Goal: Ask a question

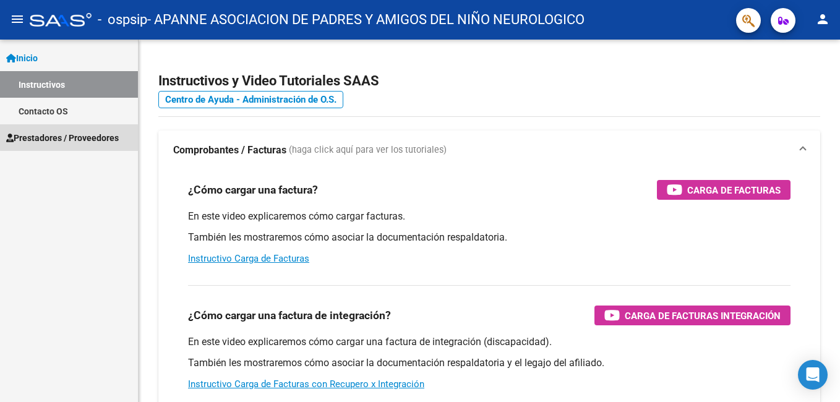
drag, startPoint x: 76, startPoint y: 137, endPoint x: 119, endPoint y: 124, distance: 44.6
click at [78, 137] on span "Prestadores / Proveedores" at bounding box center [62, 138] width 113 height 14
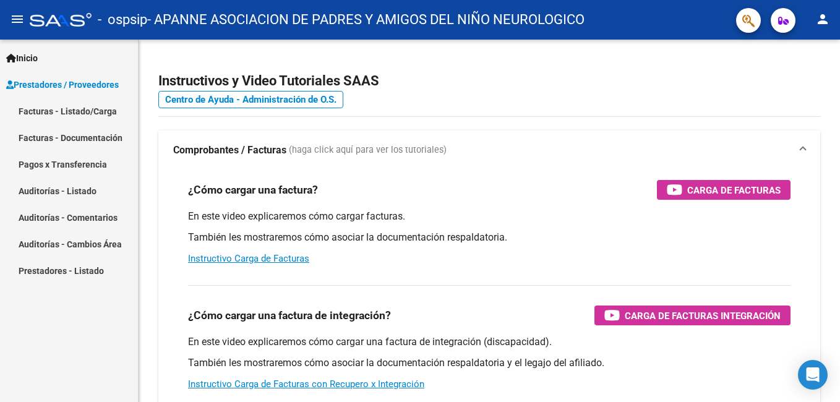
click at [101, 107] on link "Facturas - Listado/Carga" at bounding box center [69, 111] width 138 height 27
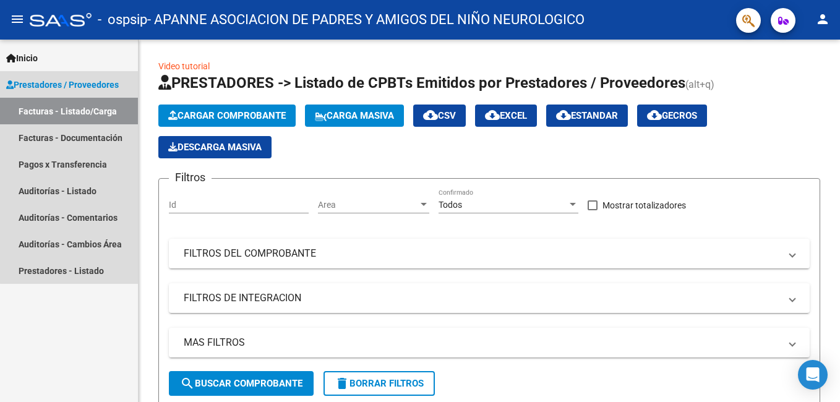
click at [80, 107] on link "Facturas - Listado/Carga" at bounding box center [69, 111] width 138 height 27
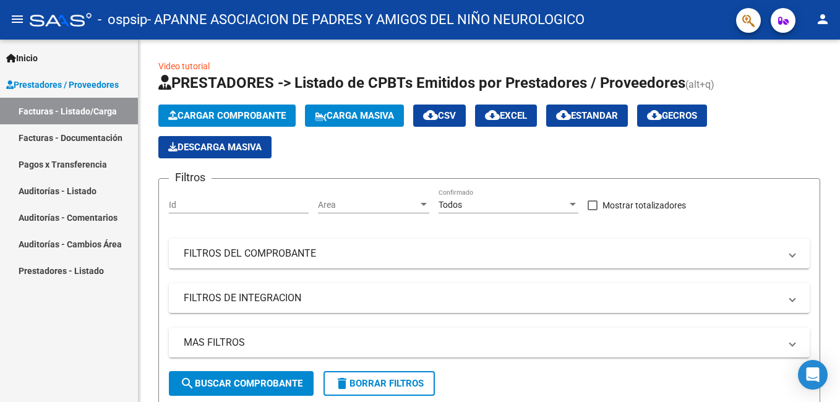
click at [64, 136] on link "Facturas - Documentación" at bounding box center [69, 137] width 138 height 27
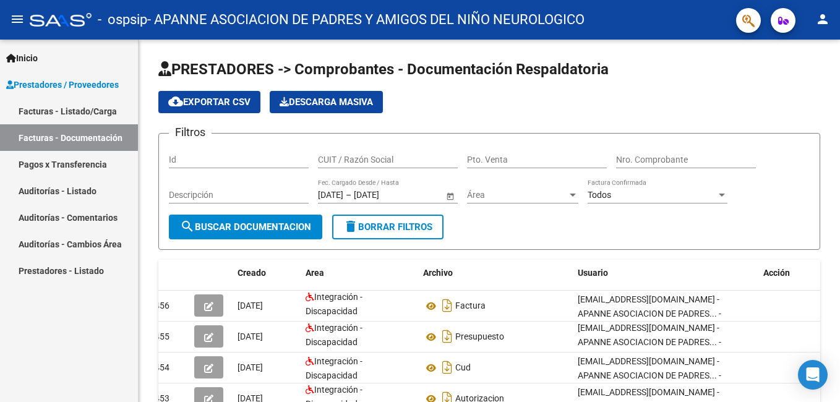
click at [61, 107] on link "Facturas - Listado/Carga" at bounding box center [69, 111] width 138 height 27
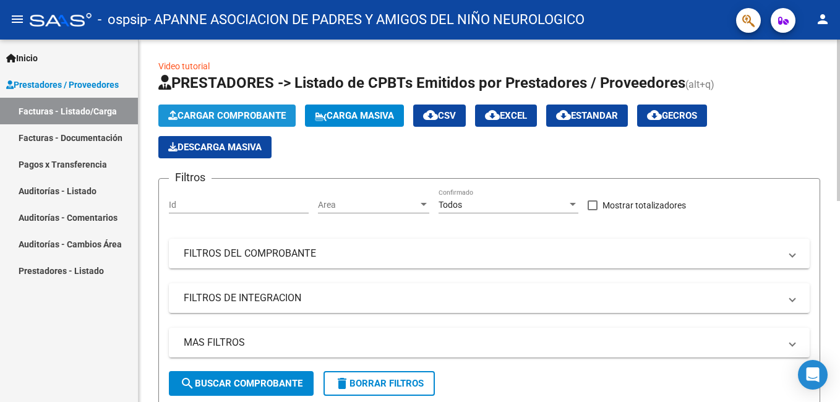
click at [204, 112] on span "Cargar Comprobante" at bounding box center [227, 115] width 118 height 11
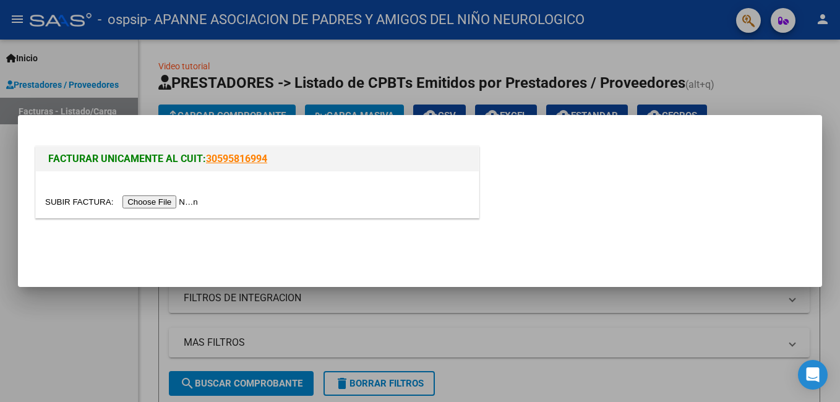
click at [767, 87] on div at bounding box center [420, 201] width 840 height 402
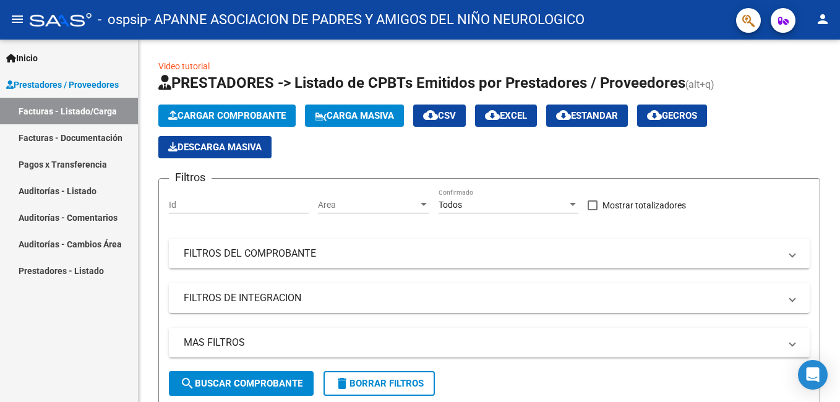
click at [100, 158] on link "Pagos x Transferencia" at bounding box center [69, 164] width 138 height 27
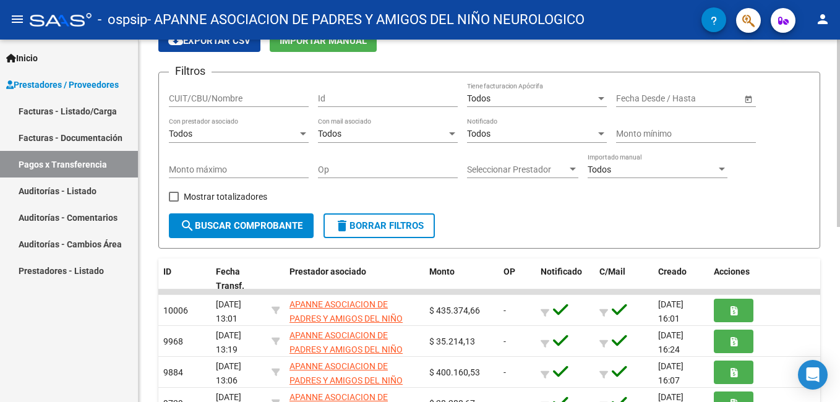
scroll to position [124, 0]
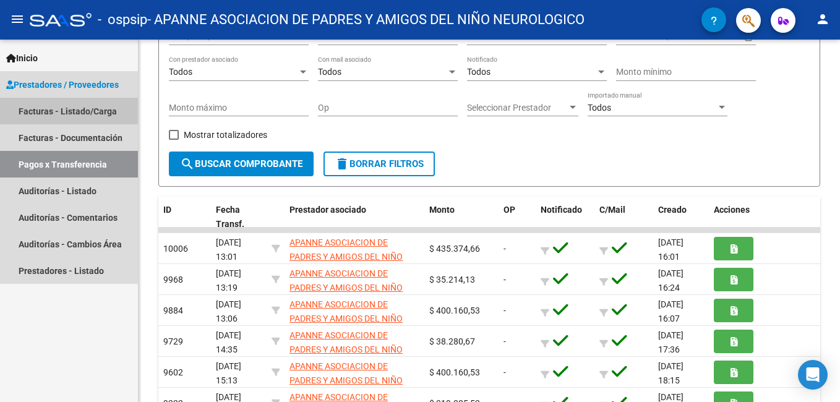
click at [54, 112] on link "Facturas - Listado/Carga" at bounding box center [69, 111] width 138 height 27
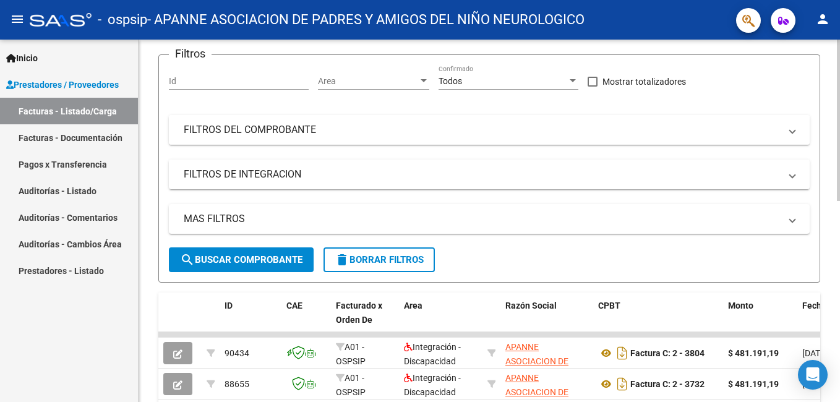
click at [220, 124] on mat-panel-title "FILTROS DEL COMPROBANTE" at bounding box center [482, 130] width 596 height 14
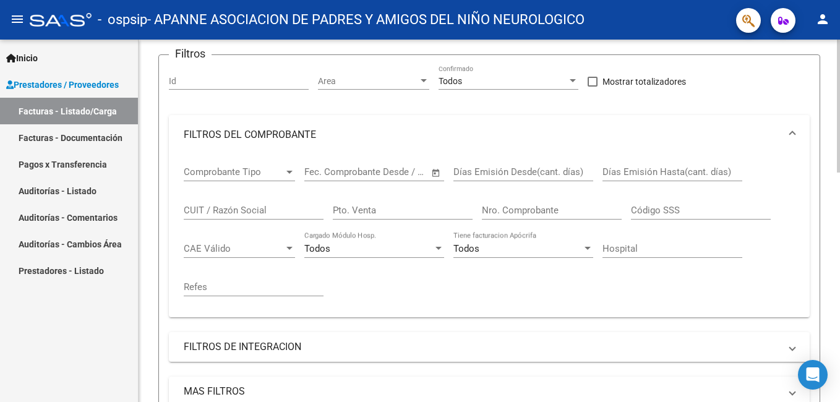
click at [277, 168] on span "Comprobante Tipo" at bounding box center [234, 171] width 100 height 11
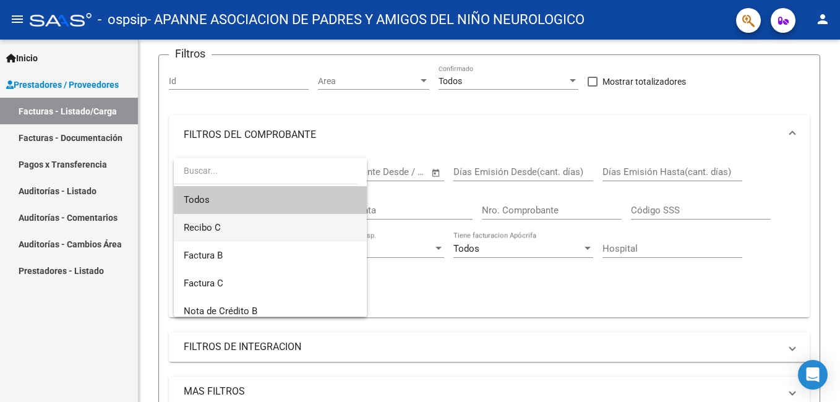
scroll to position [62, 0]
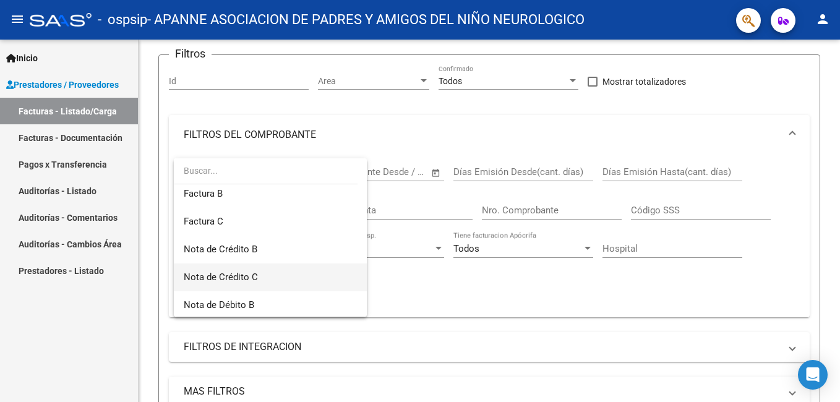
click at [275, 277] on span "Nota de Crédito C" at bounding box center [270, 278] width 173 height 28
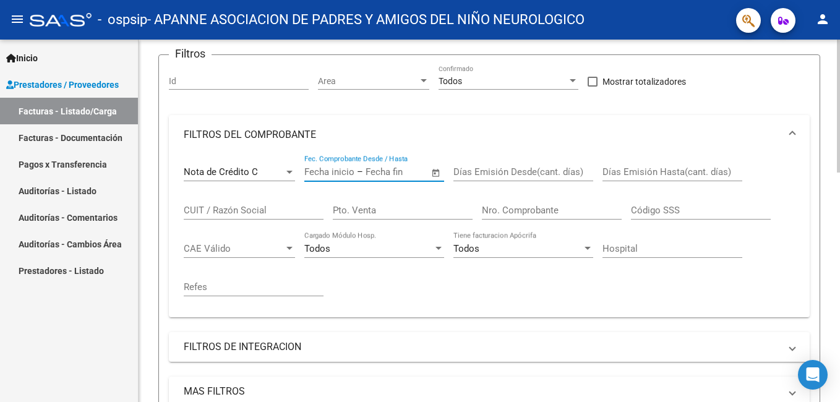
click at [343, 168] on input "text" at bounding box center [329, 171] width 50 height 11
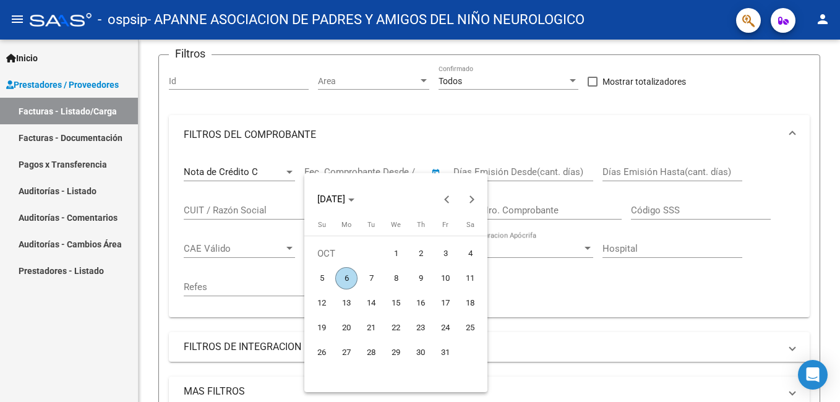
click at [341, 279] on span "6" at bounding box center [346, 278] width 22 height 22
type input "[DATE]"
click at [497, 168] on div at bounding box center [420, 201] width 840 height 402
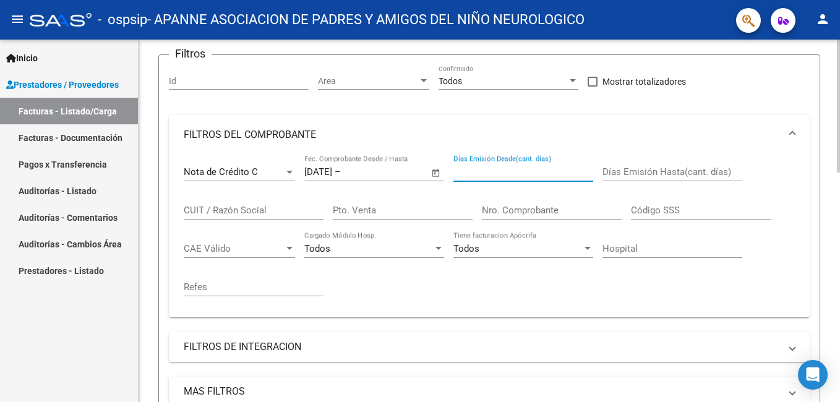
click at [497, 172] on input "Días Emisión Desde(cant. días)" at bounding box center [523, 171] width 140 height 11
type input "1"
type input "0109"
drag, startPoint x: 500, startPoint y: 174, endPoint x: 452, endPoint y: 168, distance: 48.6
click at [452, 168] on div "Nota de Crédito C Comprobante Tipo [DATE] [DATE] – Fecha fin Fec. Comprobante D…" at bounding box center [489, 231] width 611 height 153
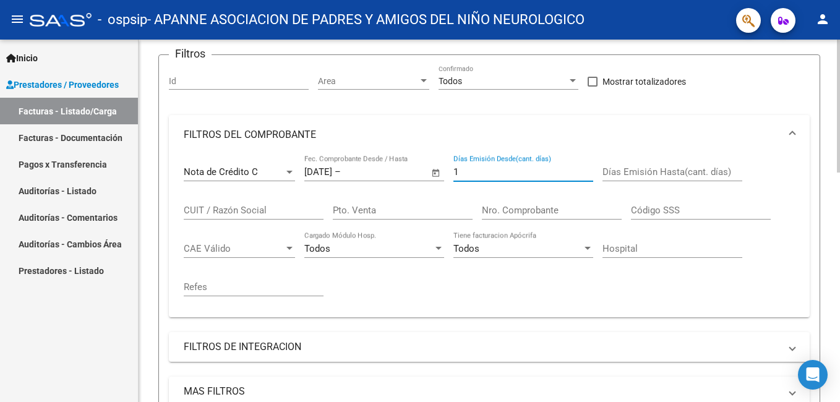
type input "1"
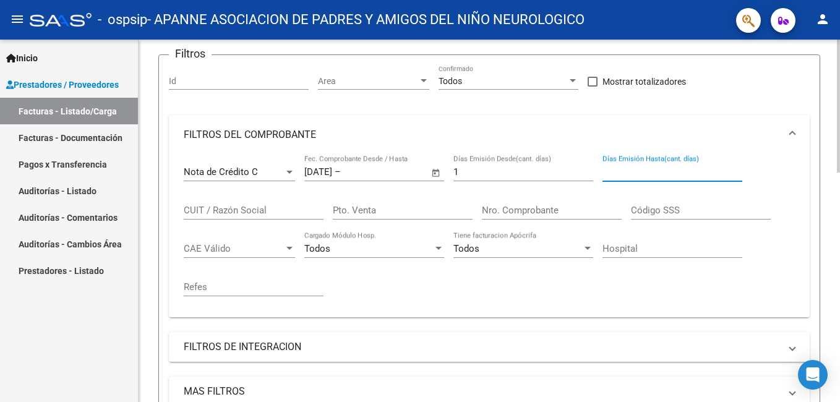
click at [648, 173] on input "Días Emisión Hasta(cant. días)" at bounding box center [673, 171] width 140 height 11
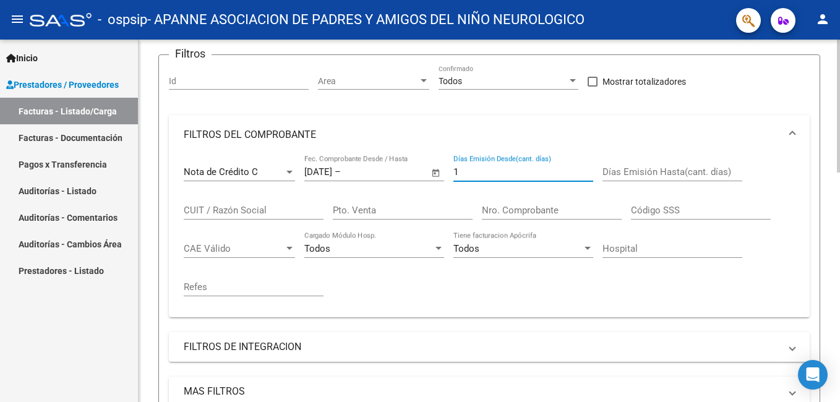
drag, startPoint x: 483, startPoint y: 170, endPoint x: 442, endPoint y: 170, distance: 40.8
click at [442, 170] on div "Nota de Crédito C Comprobante Tipo [DATE] [DATE] – Fecha fin Fec. Comprobante D…" at bounding box center [489, 231] width 611 height 153
click at [419, 79] on div at bounding box center [423, 81] width 11 height 10
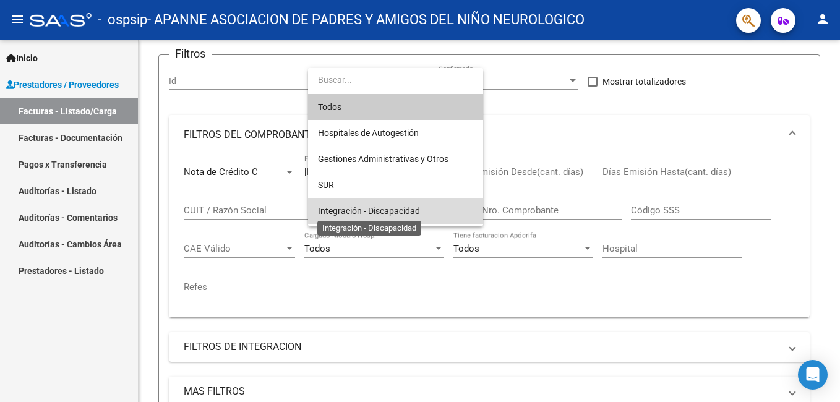
click at [406, 208] on span "Integración - Discapacidad" at bounding box center [369, 211] width 102 height 10
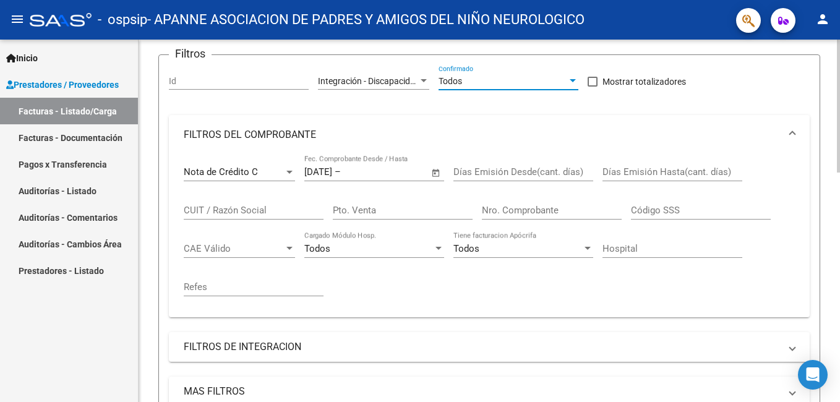
click at [571, 80] on div at bounding box center [573, 80] width 6 height 3
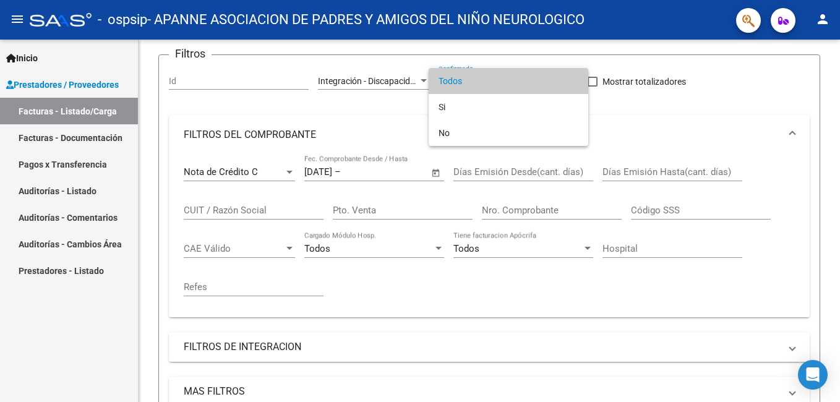
click at [640, 118] on div at bounding box center [420, 201] width 840 height 402
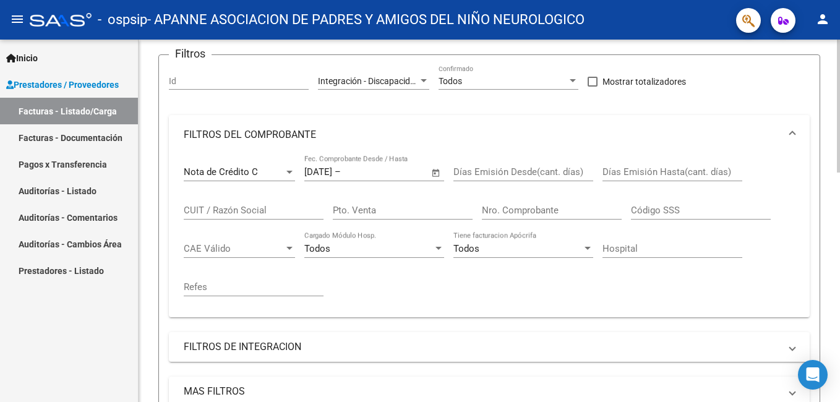
click at [239, 213] on input "CUIT / Razón Social" at bounding box center [254, 210] width 140 height 11
type input "30595816994"
click at [365, 209] on input "Pto. Venta" at bounding box center [403, 210] width 140 height 11
type input "00002"
click at [506, 208] on input "Nro. Comprobante" at bounding box center [552, 210] width 140 height 11
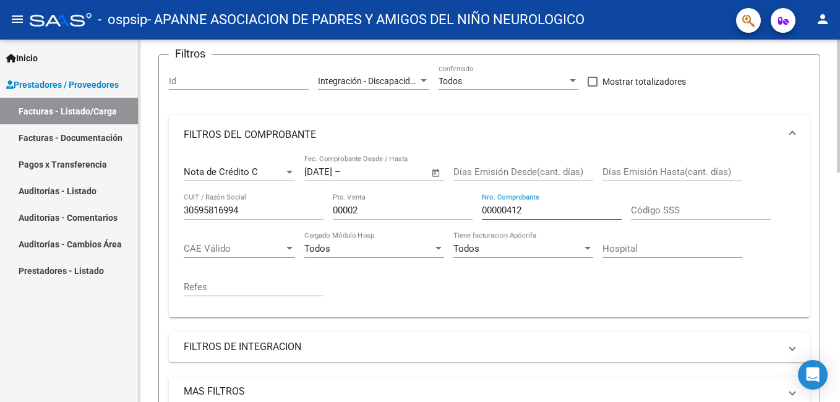
type input "00000412"
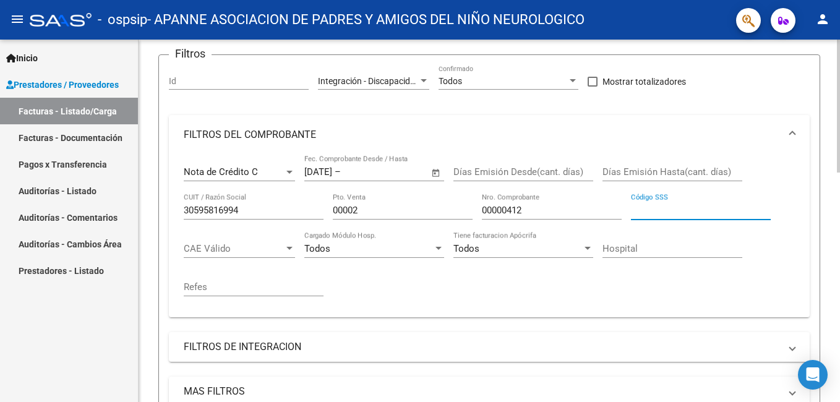
click at [662, 206] on input "Código SSS" at bounding box center [701, 210] width 140 height 11
click at [283, 245] on span "CAE Válido" at bounding box center [234, 248] width 100 height 11
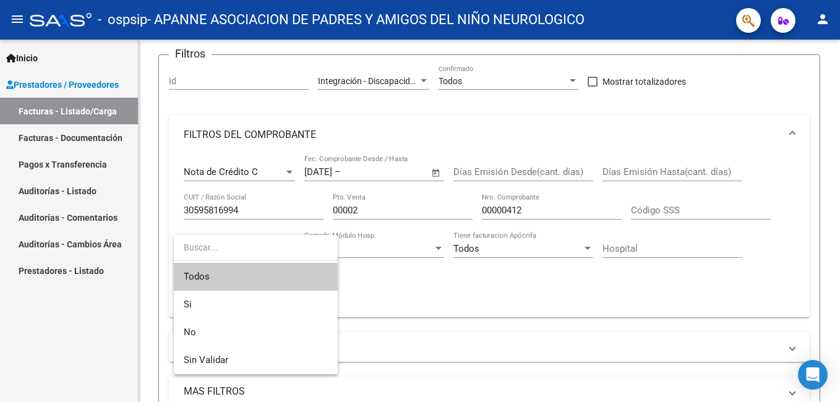
click at [232, 236] on input "dropdown search" at bounding box center [256, 247] width 164 height 26
click at [404, 301] on div at bounding box center [420, 201] width 840 height 402
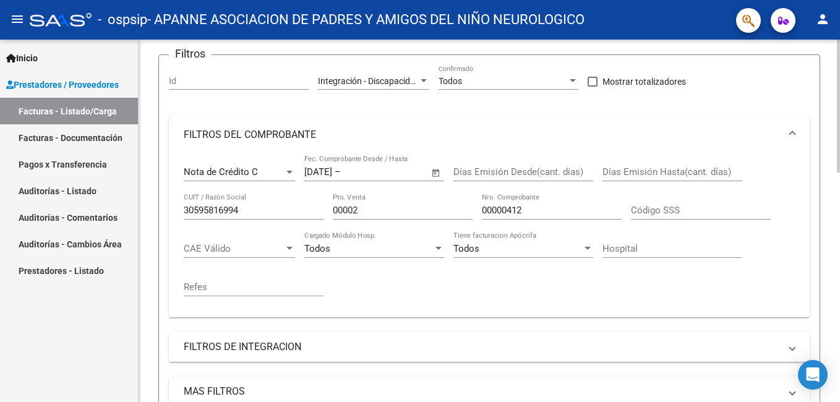
click at [220, 245] on span "CAE Válido" at bounding box center [234, 248] width 100 height 11
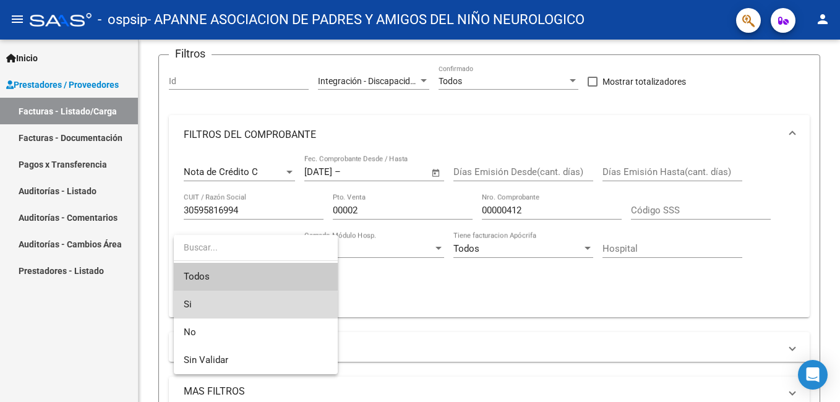
click at [213, 305] on span "Si" at bounding box center [256, 305] width 144 height 28
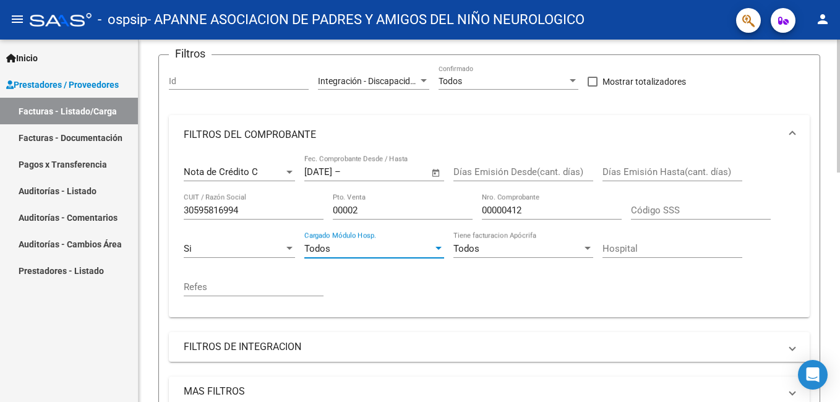
click at [319, 246] on span "Todos" at bounding box center [317, 248] width 26 height 11
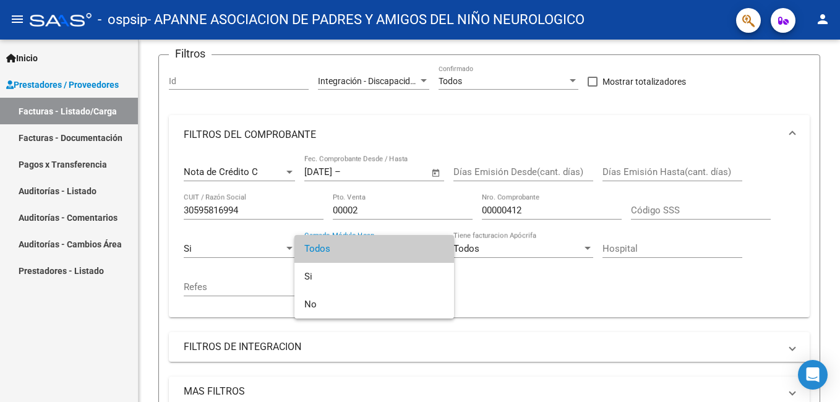
click at [574, 302] on div at bounding box center [420, 201] width 840 height 402
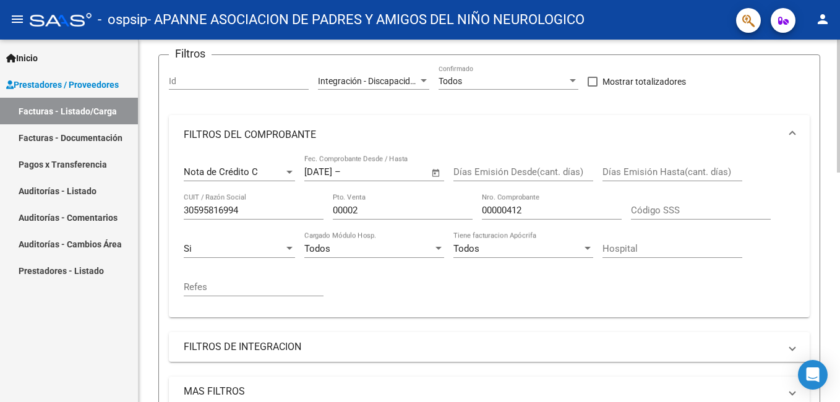
click at [663, 210] on input "Código SSS" at bounding box center [701, 210] width 140 height 11
click at [676, 201] on div "Código SSS" at bounding box center [701, 206] width 140 height 27
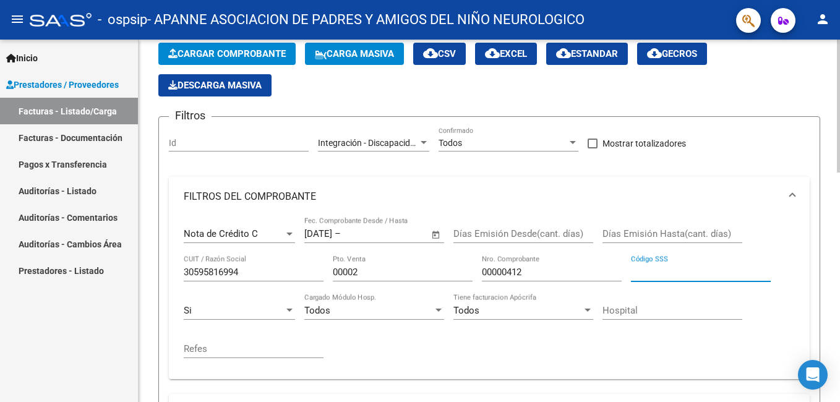
scroll to position [0, 0]
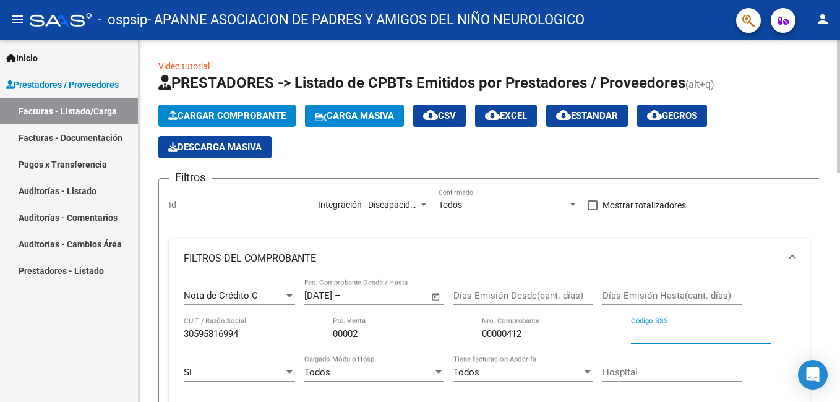
click at [238, 115] on span "Cargar Comprobante" at bounding box center [227, 115] width 118 height 11
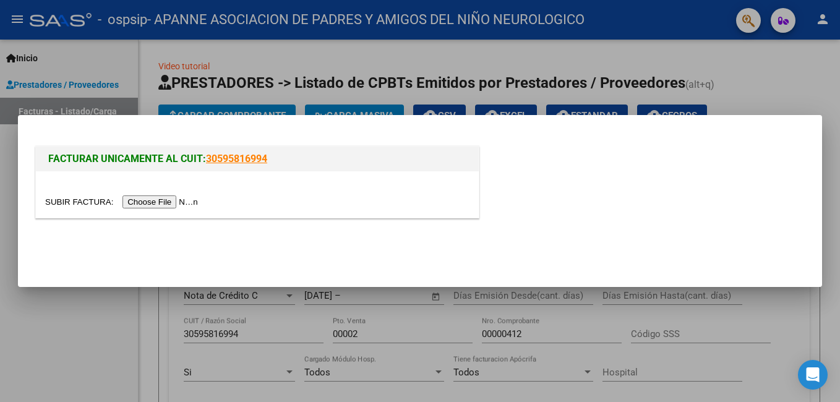
click at [838, 268] on div at bounding box center [420, 201] width 840 height 402
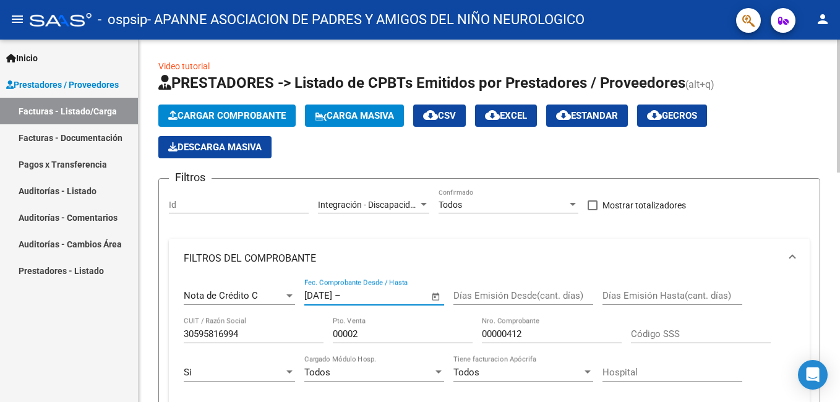
drag, startPoint x: 381, startPoint y: 293, endPoint x: 306, endPoint y: 288, distance: 75.1
click at [306, 288] on div "[DATE] [DATE] – Fecha fin Fec. Comprobante Desde / Hasta" at bounding box center [366, 291] width 125 height 27
click at [436, 297] on span "Open calendar" at bounding box center [436, 297] width 30 height 30
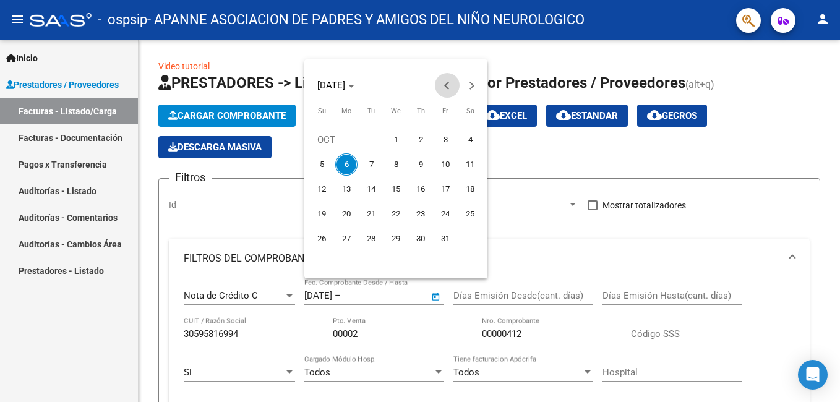
click at [445, 91] on span "Previous month" at bounding box center [447, 85] width 25 height 25
click at [342, 165] on span "1" at bounding box center [346, 164] width 22 height 22
type input "[DATE]"
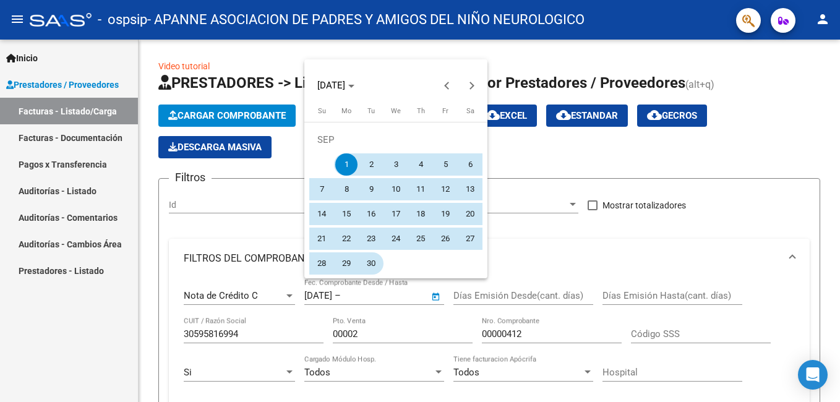
click at [372, 257] on span "30" at bounding box center [371, 263] width 22 height 22
type input "[DATE]"
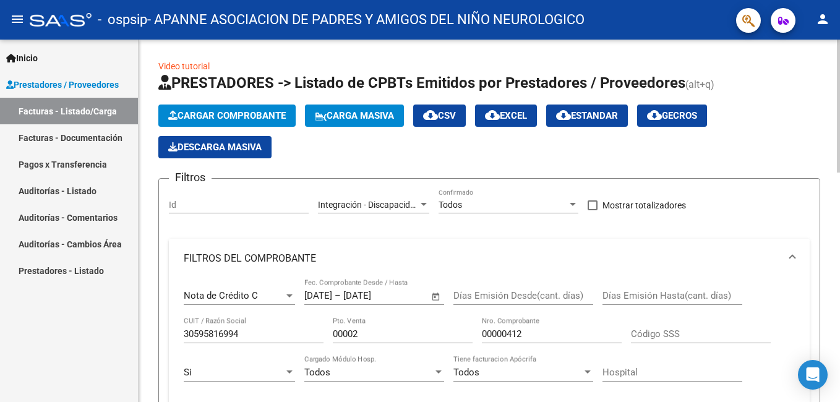
click at [560, 257] on mat-panel-title "FILTROS DEL COMPROBANTE" at bounding box center [482, 259] width 596 height 14
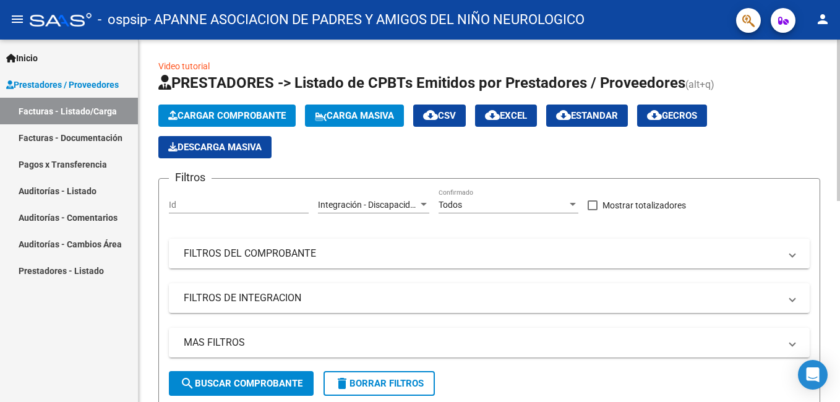
click at [786, 252] on span "FILTROS DEL COMPROBANTE" at bounding box center [487, 254] width 606 height 14
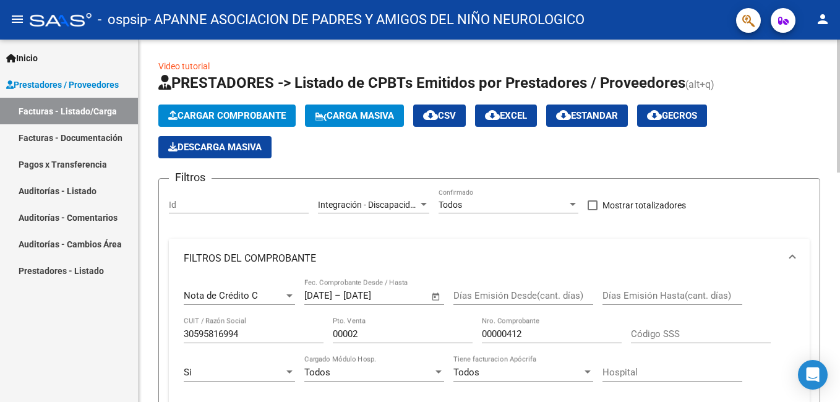
scroll to position [124, 0]
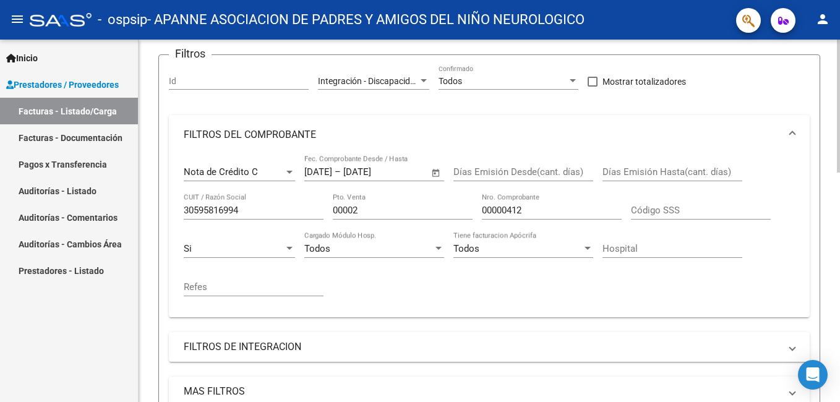
click at [278, 282] on input "Refes" at bounding box center [254, 286] width 140 height 11
click at [489, 172] on input "Días Emisión Desde(cant. días)" at bounding box center [523, 171] width 140 height 11
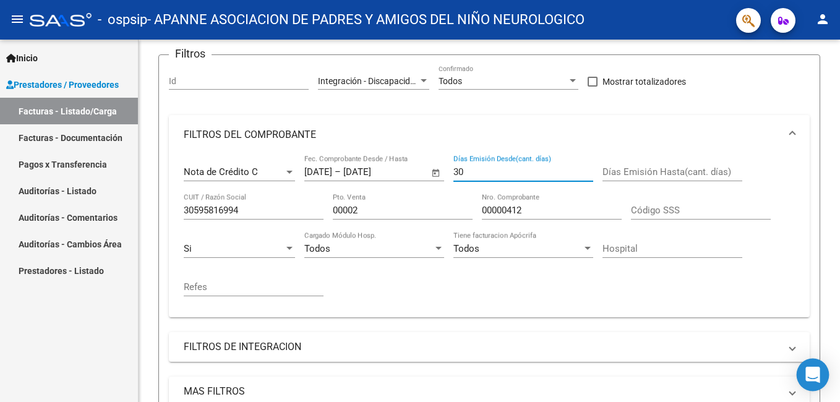
type input "30"
click at [815, 366] on div "Open Intercom Messenger" at bounding box center [813, 375] width 33 height 33
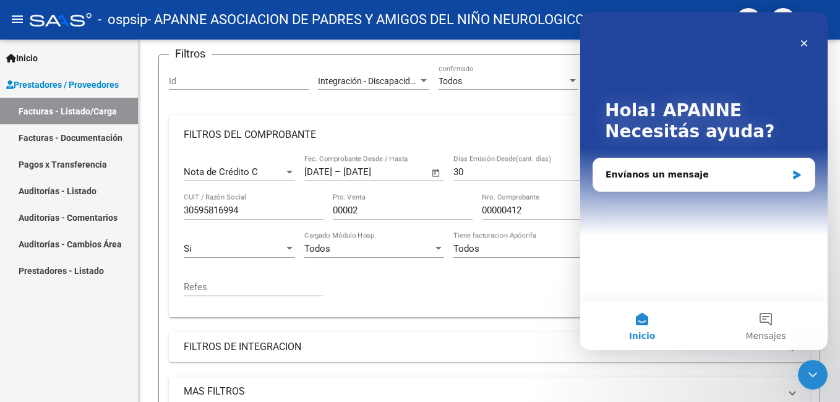
scroll to position [0, 0]
click at [766, 311] on button "2 Mensajes" at bounding box center [766, 325] width 124 height 49
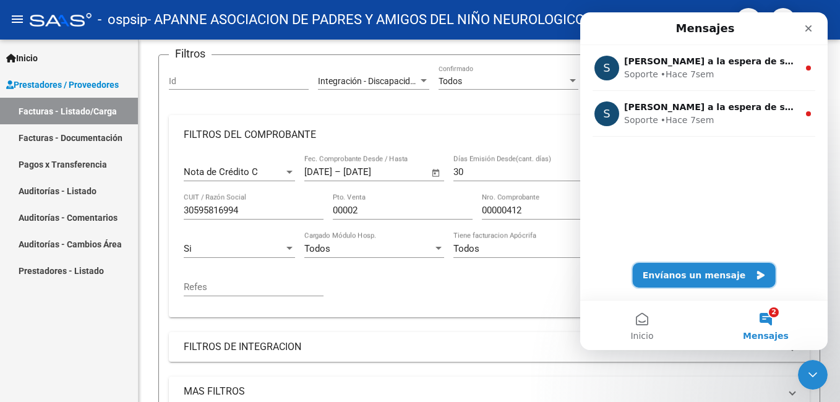
click at [727, 268] on button "Envíanos un mensaje" at bounding box center [704, 275] width 143 height 25
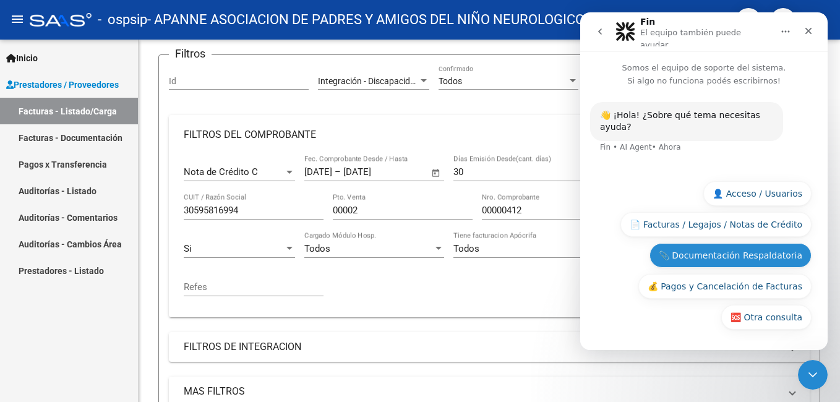
click at [727, 254] on button "📎 Documentación Respaldatoria" at bounding box center [731, 255] width 162 height 25
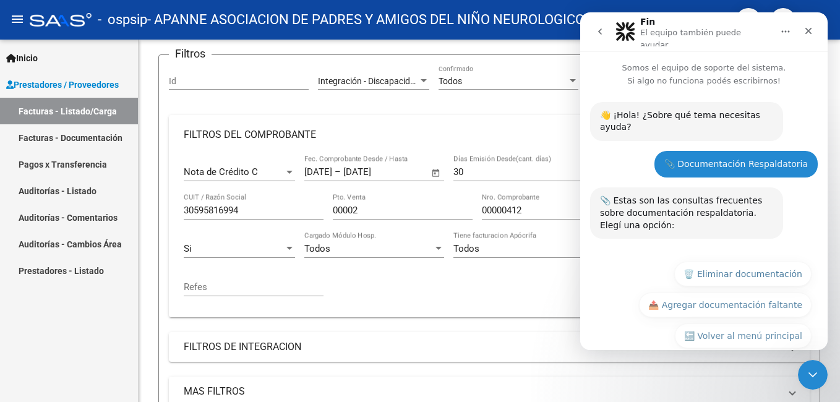
scroll to position [1, 0]
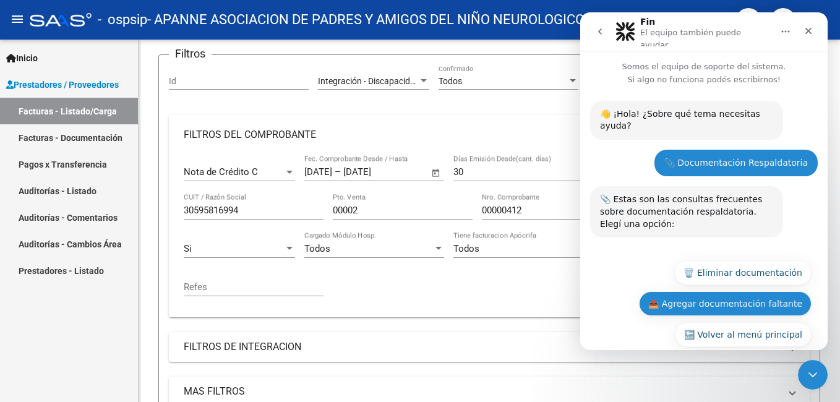
click at [674, 291] on button "📤 Agregar documentación faltante" at bounding box center [725, 303] width 173 height 25
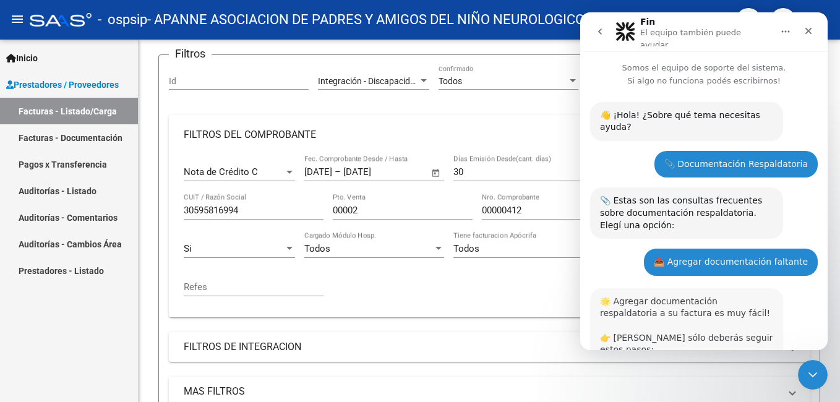
scroll to position [581, 0]
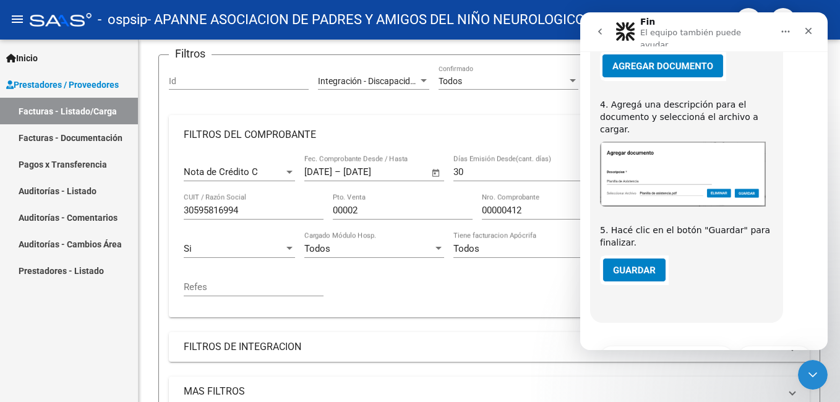
click at [656, 147] on img "Fin dice…" at bounding box center [683, 174] width 166 height 65
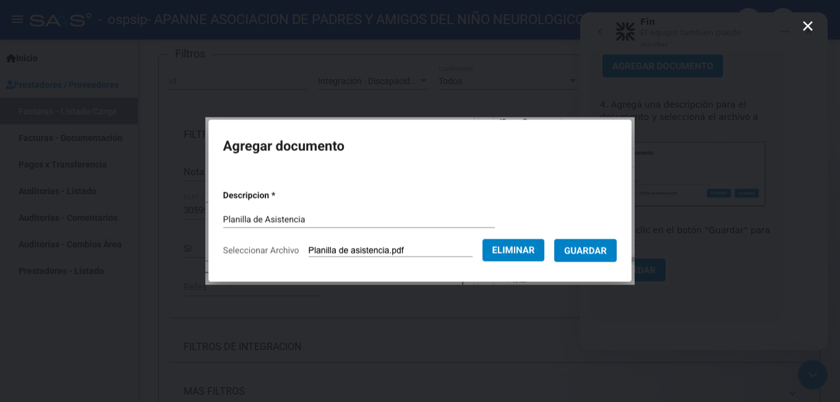
click at [624, 134] on img "Cerrar" at bounding box center [419, 202] width 429 height 168
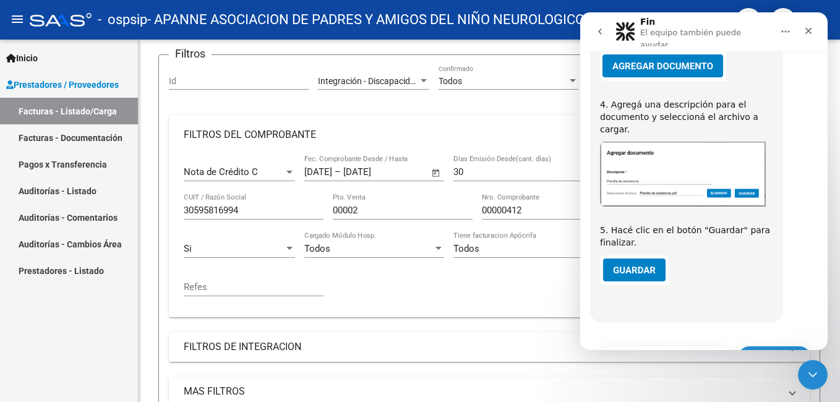
click at [766, 346] on button "⏭️ Continuar" at bounding box center [774, 358] width 74 height 25
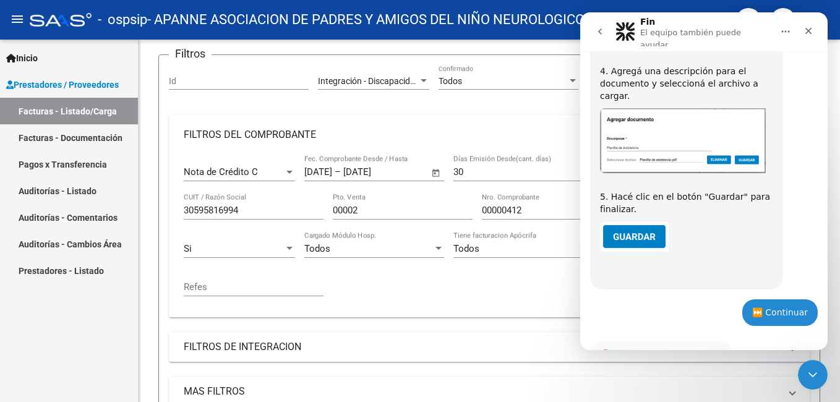
scroll to position [685, 0]
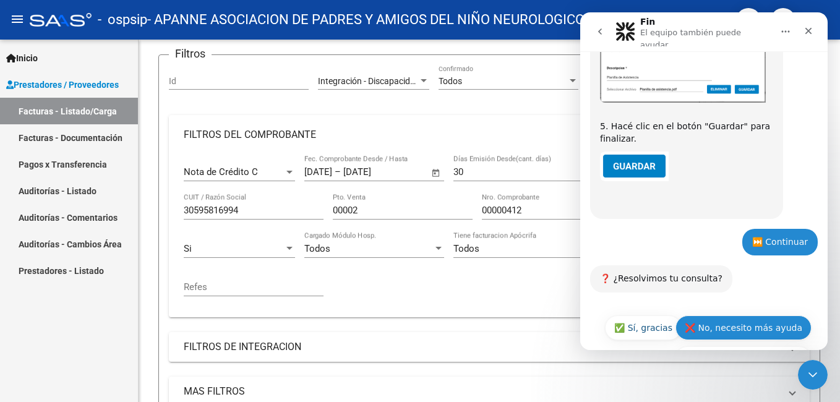
click at [757, 315] on button "❌ No, necesito más ayuda" at bounding box center [744, 327] width 136 height 25
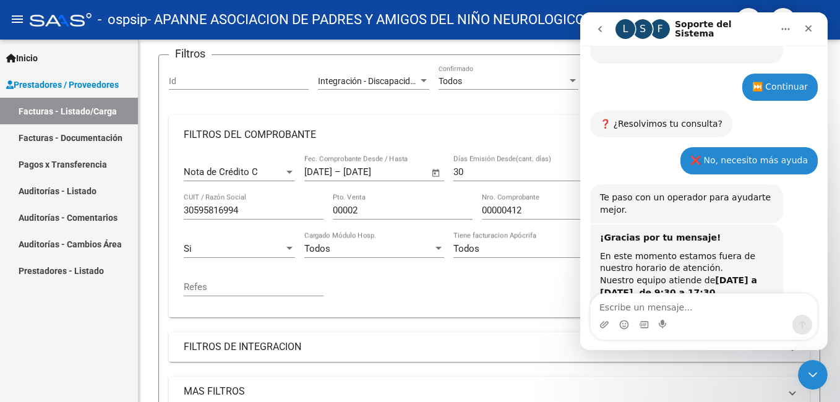
scroll to position [880, 0]
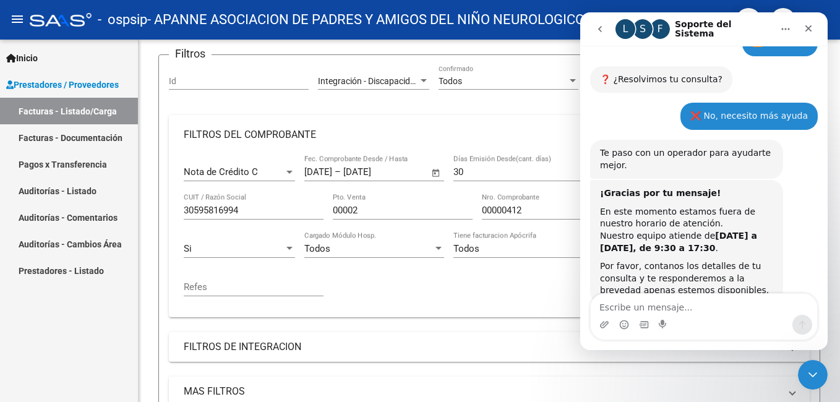
click at [730, 312] on textarea "Escribe un mensaje..." at bounding box center [704, 304] width 226 height 21
click at [719, 306] on textarea "necesitaria saber donde subir la nota de credito" at bounding box center [704, 304] width 226 height 21
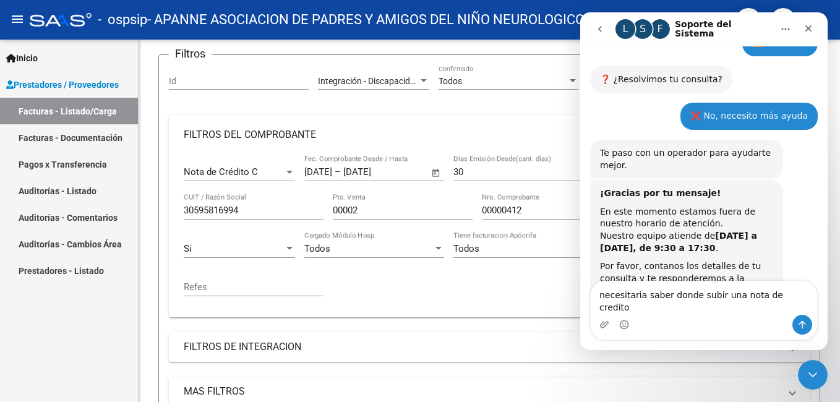
type textarea "necesitaria saber donde subir una nota de credito"
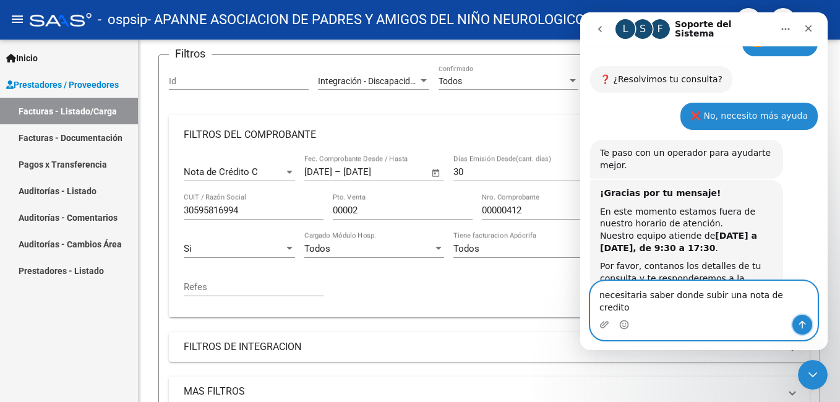
click at [804, 328] on icon "Enviar un mensaje…" at bounding box center [802, 325] width 10 height 10
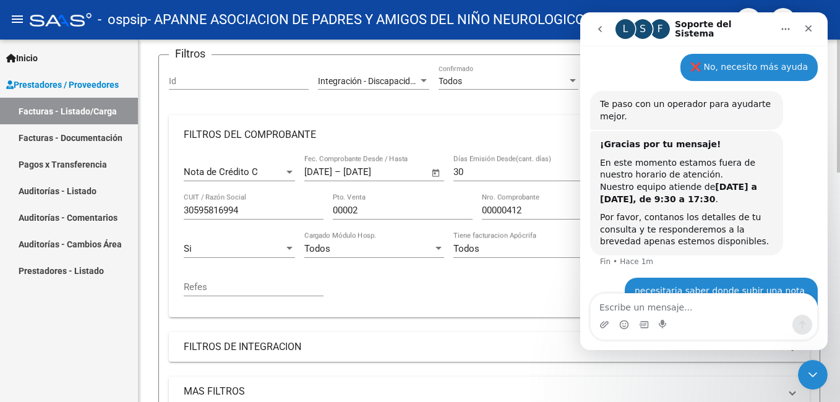
click at [476, 293] on div "Nota de Crédito C Comprobante Tipo [DATE] [DATE] – [DATE] Fecha fin Fec. Compro…" at bounding box center [489, 231] width 611 height 153
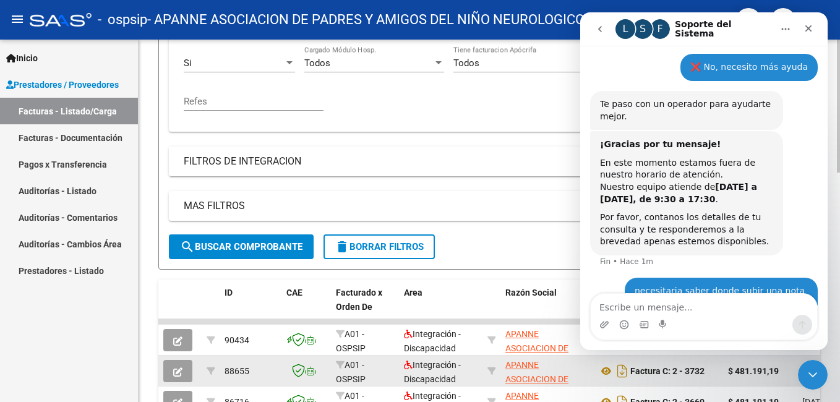
scroll to position [371, 0]
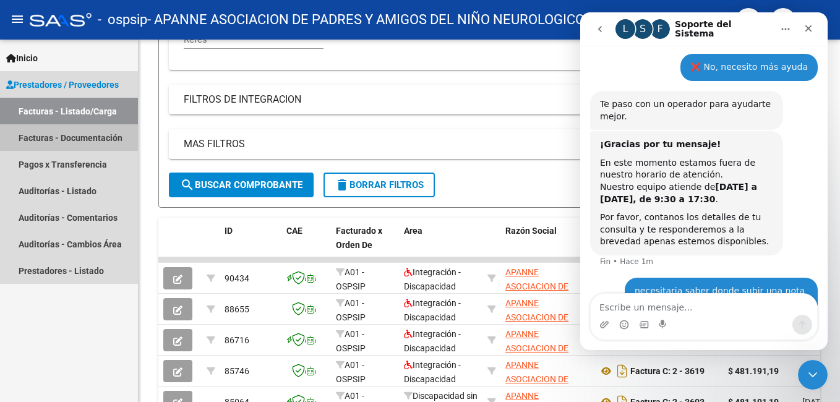
click at [36, 137] on link "Facturas - Documentación" at bounding box center [69, 137] width 138 height 27
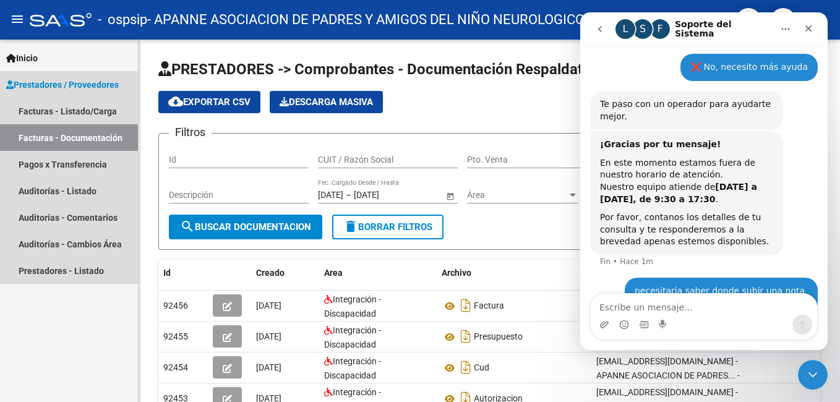
click at [49, 82] on span "Prestadores / Proveedores" at bounding box center [62, 85] width 113 height 14
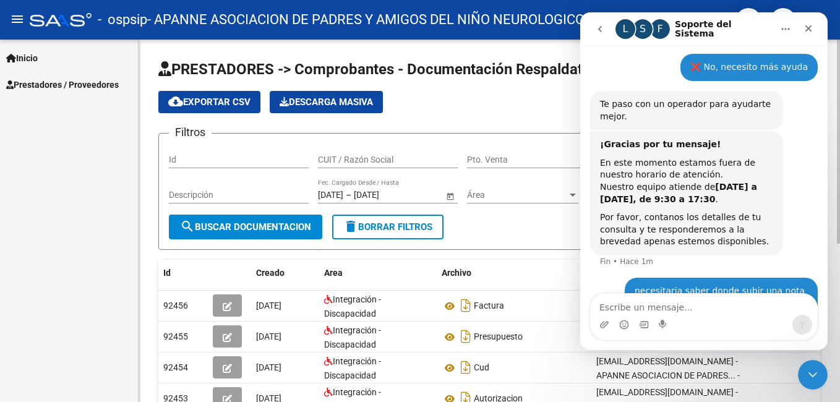
click at [438, 97] on div "cloud_download Exportar CSV Descarga Masiva" at bounding box center [489, 102] width 662 height 22
click at [597, 29] on icon "go back" at bounding box center [600, 29] width 10 height 10
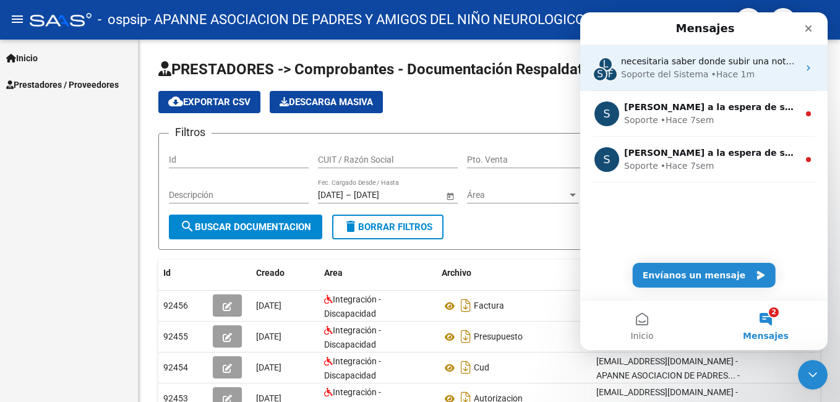
click at [644, 66] on span "necesitaria saber donde subir una nota de credito" at bounding box center [729, 61] width 217 height 10
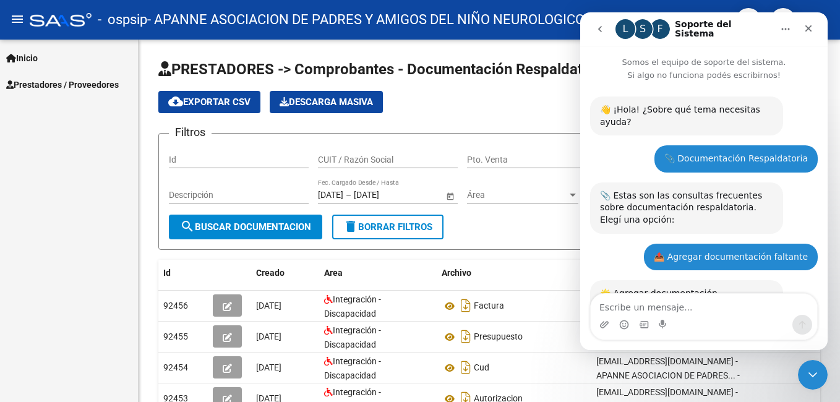
scroll to position [929, 0]
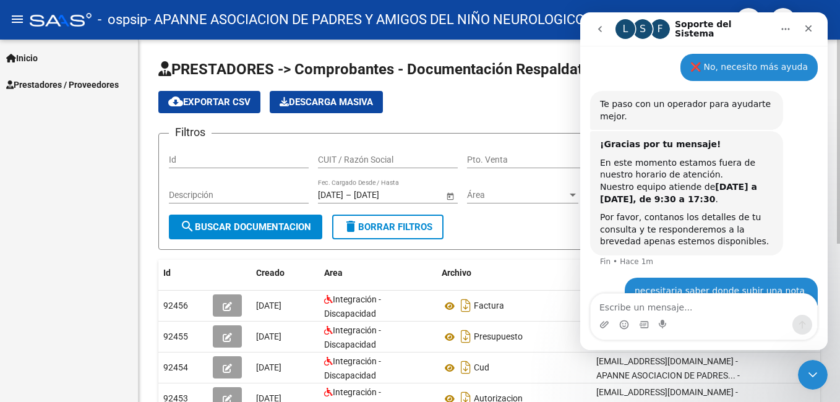
click at [521, 103] on div "cloud_download Exportar CSV Descarga Masiva" at bounding box center [489, 102] width 662 height 22
click at [599, 31] on icon "go back" at bounding box center [600, 29] width 10 height 10
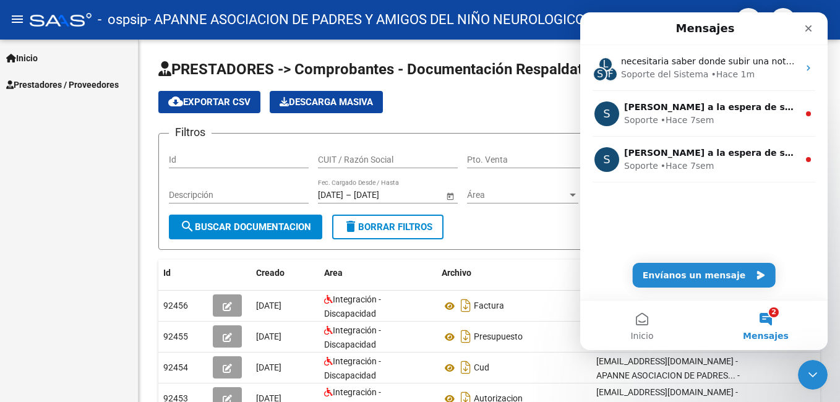
scroll to position [0, 0]
click at [511, 97] on div "cloud_download Exportar CSV Descarga Masiva" at bounding box center [489, 102] width 662 height 22
click at [773, 321] on button "2 Mensajes" at bounding box center [766, 325] width 124 height 49
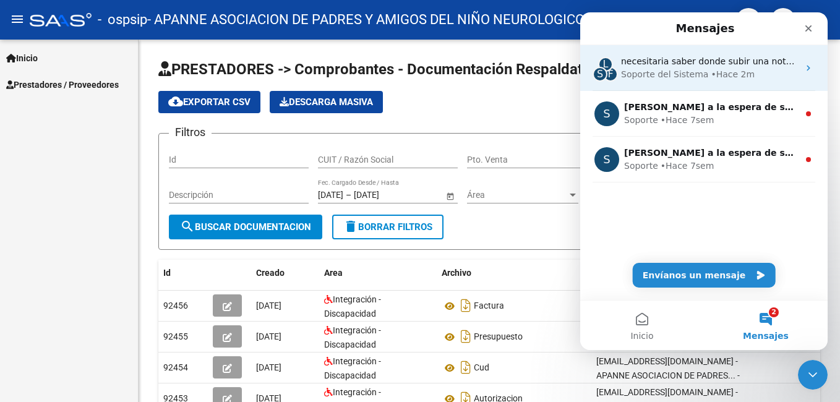
click at [726, 71] on div "• Hace 2m" at bounding box center [733, 74] width 44 height 13
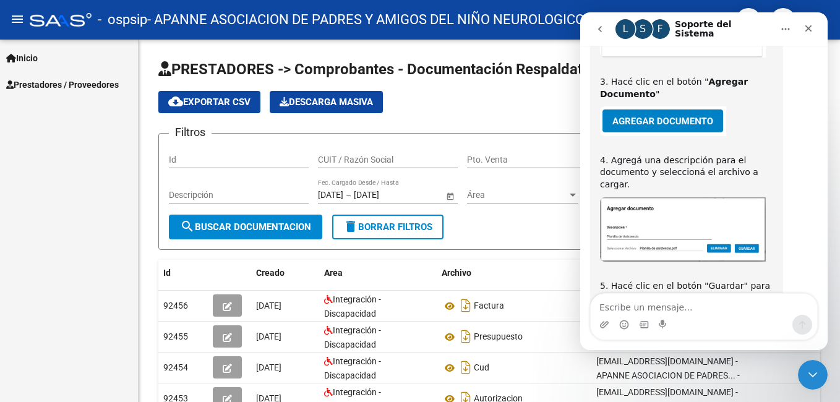
scroll to position [929, 0]
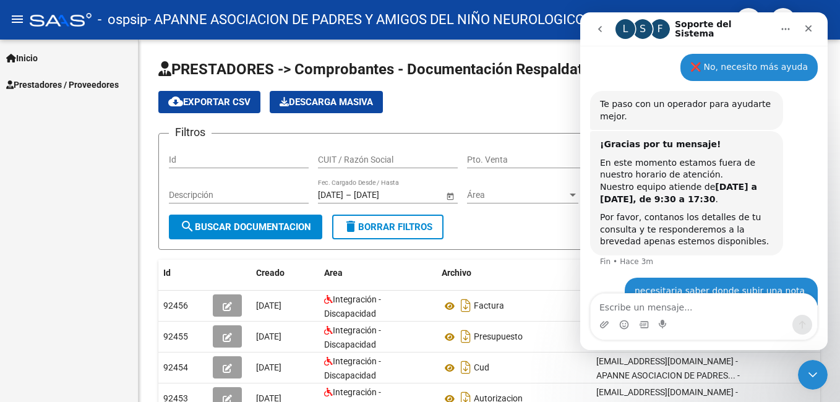
click at [48, 51] on link "Inicio" at bounding box center [69, 58] width 138 height 27
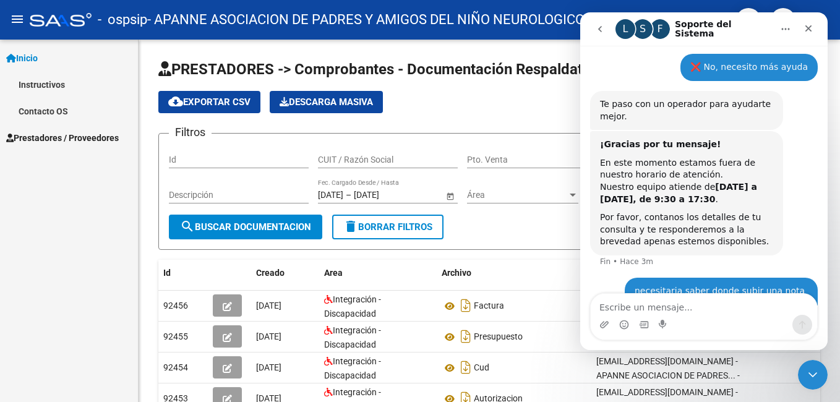
click at [11, 23] on mat-icon "menu" at bounding box center [17, 19] width 15 height 15
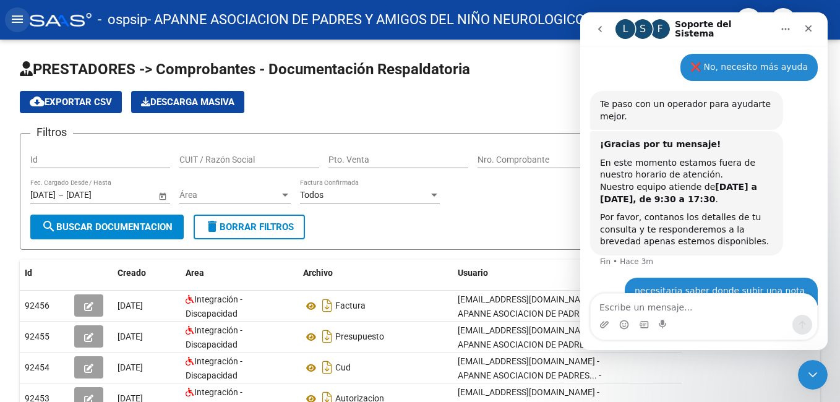
click at [15, 22] on mat-icon "menu" at bounding box center [17, 19] width 15 height 15
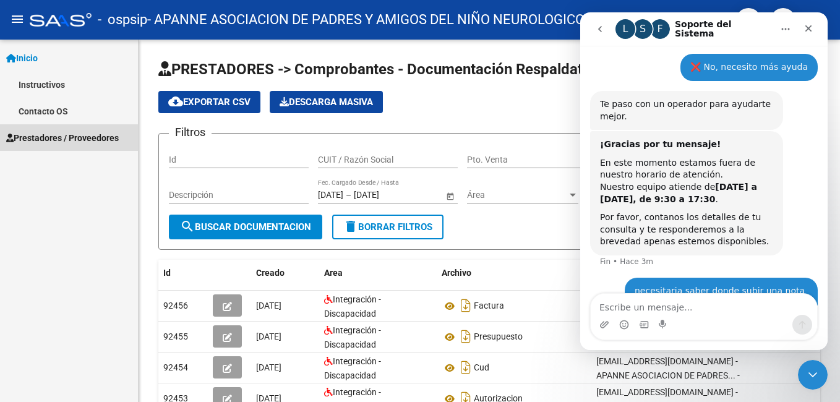
click at [32, 132] on span "Prestadores / Proveedores" at bounding box center [62, 138] width 113 height 14
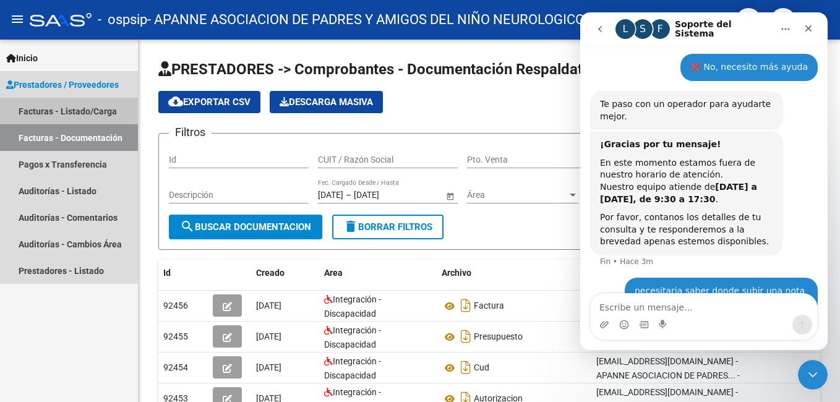
click at [62, 108] on link "Facturas - Listado/Carga" at bounding box center [69, 111] width 138 height 27
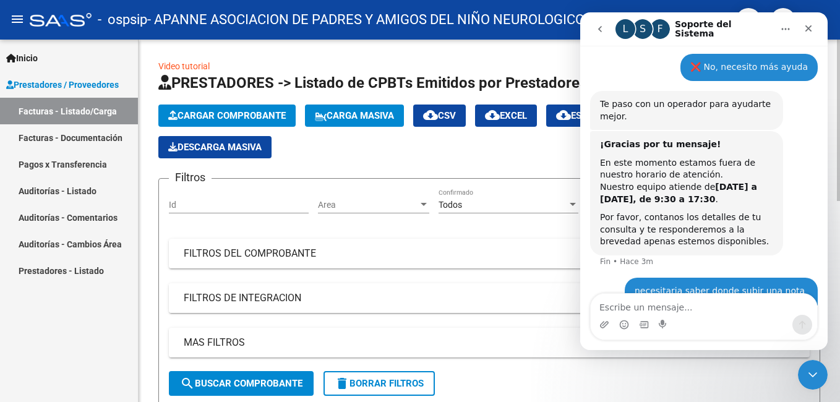
click at [265, 300] on mat-panel-title "FILTROS DE INTEGRACION" at bounding box center [482, 298] width 596 height 14
